Goal: Transaction & Acquisition: Subscribe to service/newsletter

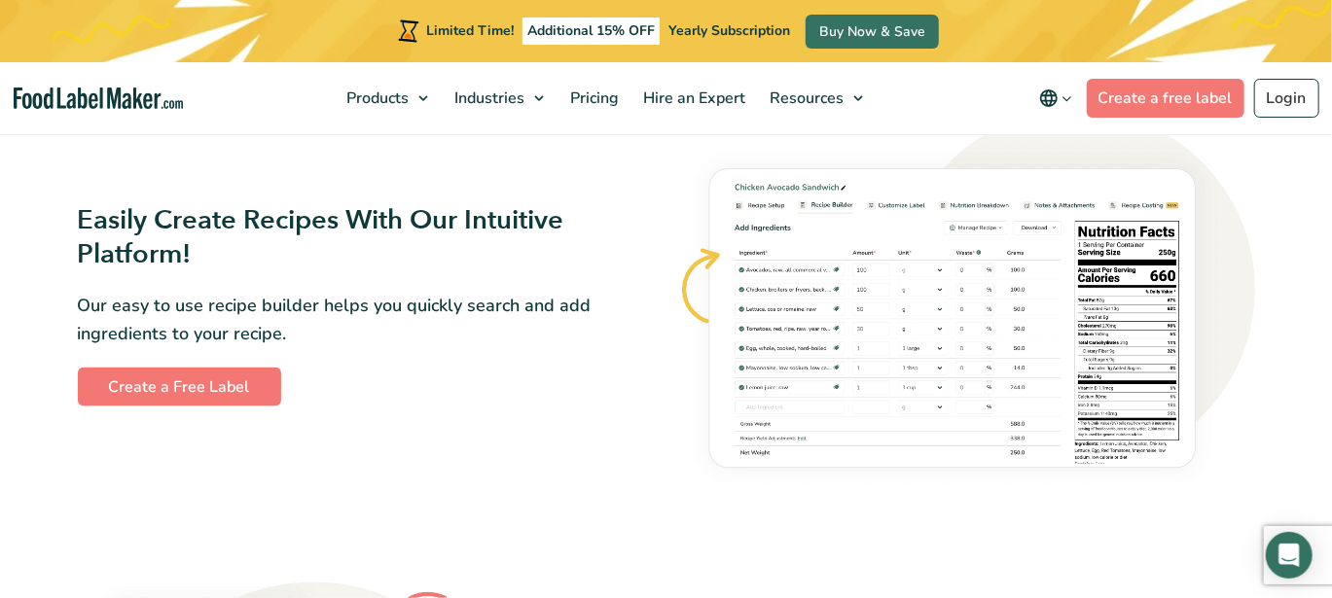
scroll to position [1069, 0]
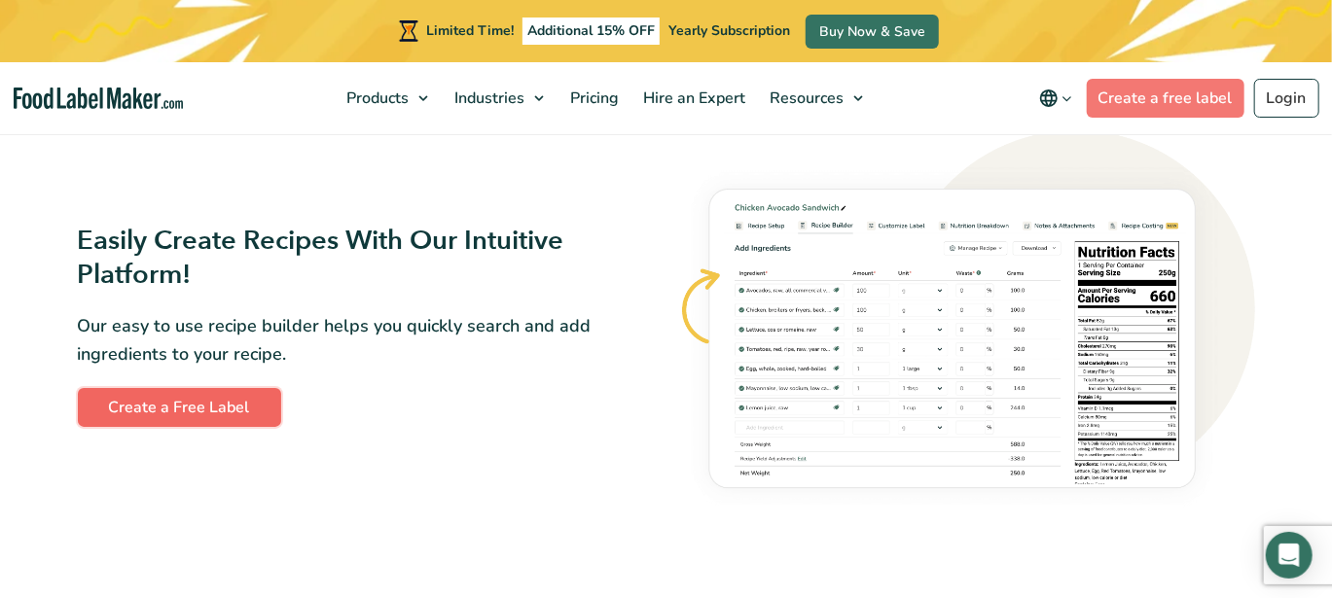
click at [196, 404] on link "Create a Free Label" at bounding box center [179, 407] width 203 height 39
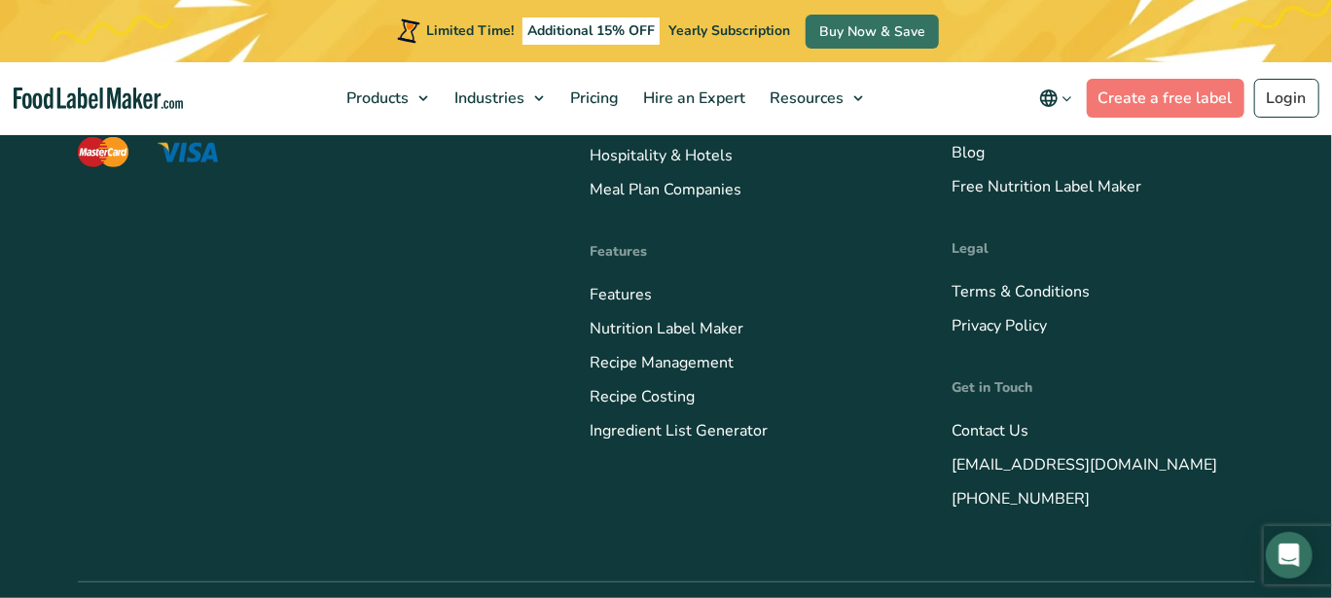
scroll to position [8122, 0]
